Goal: Task Accomplishment & Management: Manage account settings

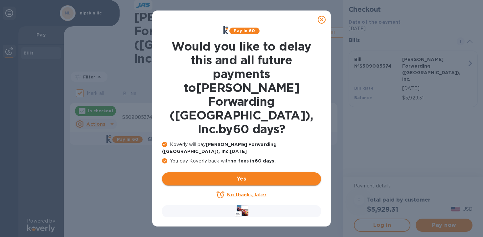
click at [242, 175] on span "Yes" at bounding box center [241, 179] width 149 height 8
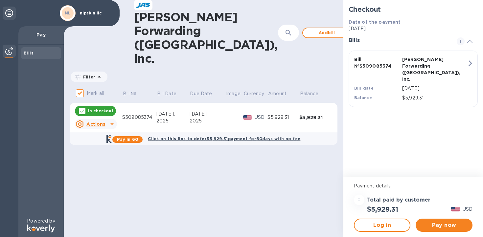
click at [174, 130] on div "JAS Forwarding (USA), Inc. ​ Add bill Filter Amount Mark all Bill № Bill Date D…" at bounding box center [204, 118] width 280 height 237
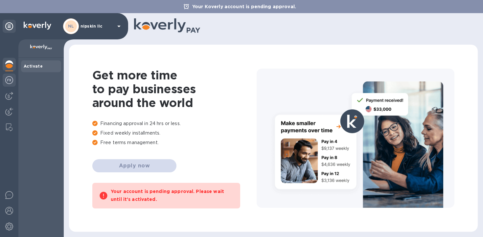
click at [11, 82] on img at bounding box center [9, 80] width 8 height 8
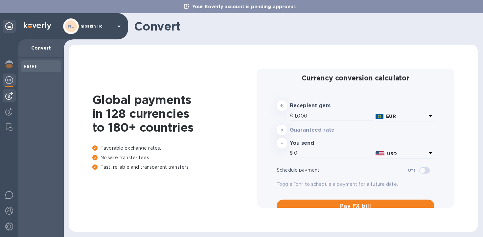
type input "1,180.09"
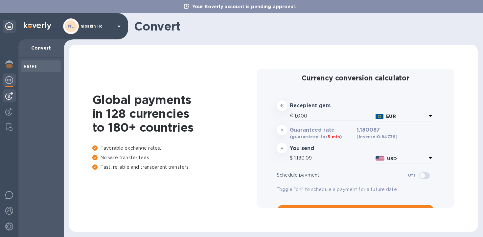
click at [10, 98] on img at bounding box center [9, 96] width 8 height 8
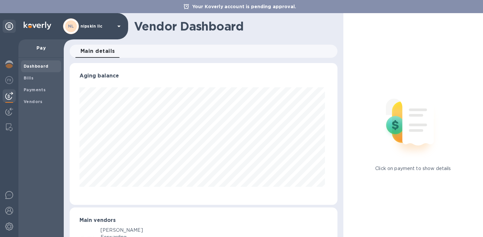
scroll to position [142, 265]
click at [10, 111] on img at bounding box center [9, 112] width 8 height 8
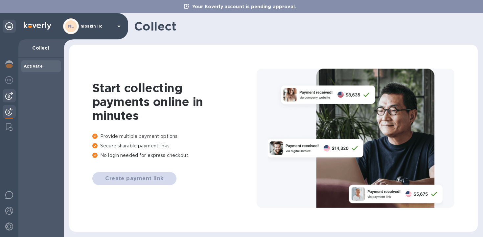
click at [10, 101] on div at bounding box center [9, 95] width 13 height 13
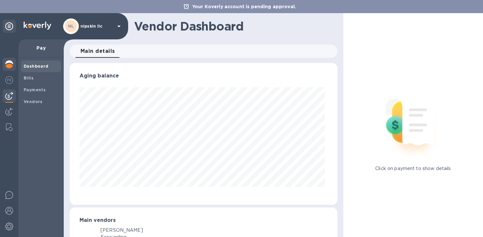
click at [8, 63] on img at bounding box center [9, 64] width 8 height 8
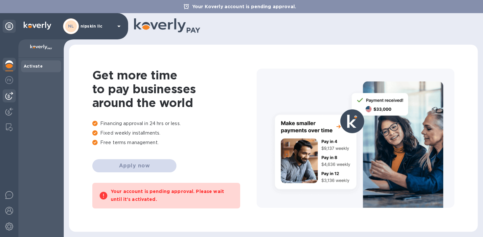
click at [8, 95] on img at bounding box center [9, 96] width 8 height 8
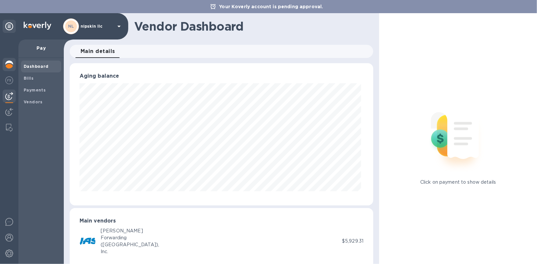
click at [6, 63] on img at bounding box center [9, 64] width 8 height 8
